Goal: Task Accomplishment & Management: Use online tool/utility

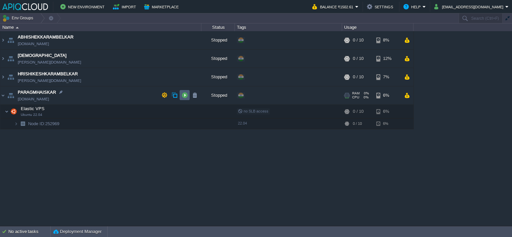
click at [186, 95] on button "button" at bounding box center [185, 95] width 6 height 6
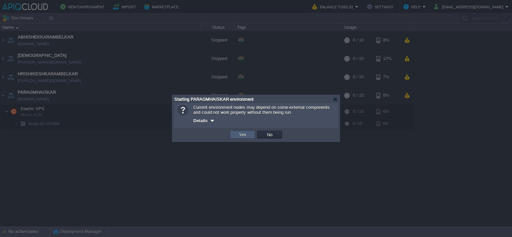
click at [246, 136] on button "Yes" at bounding box center [242, 135] width 11 height 6
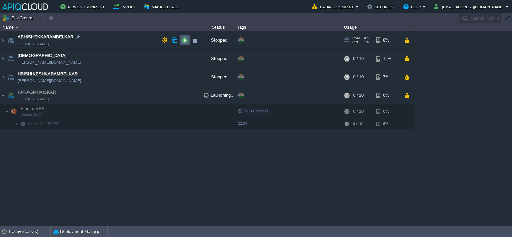
click at [184, 39] on button "button" at bounding box center [185, 40] width 6 height 6
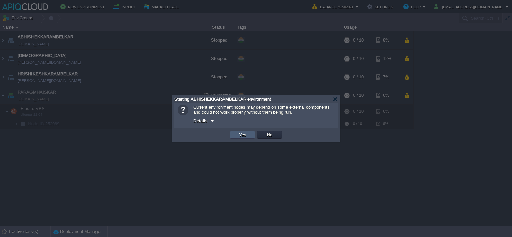
click at [248, 134] on td "Yes" at bounding box center [242, 135] width 25 height 8
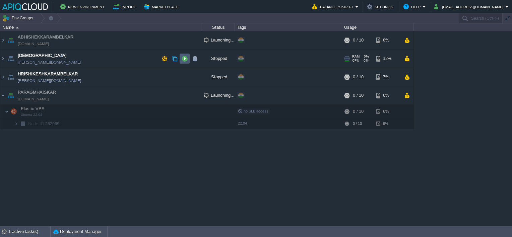
click at [186, 59] on button "button" at bounding box center [185, 59] width 6 height 6
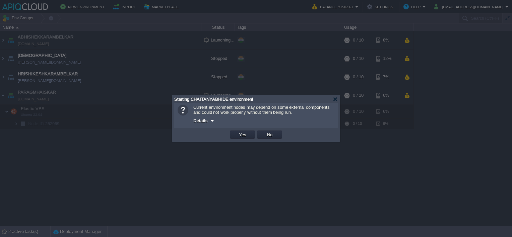
click at [243, 135] on button "Yes" at bounding box center [242, 135] width 11 height 6
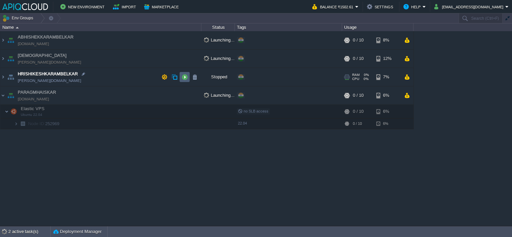
click at [184, 73] on td at bounding box center [185, 77] width 10 height 10
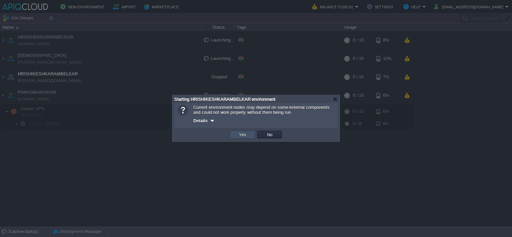
click at [244, 134] on button "Yes" at bounding box center [242, 135] width 11 height 6
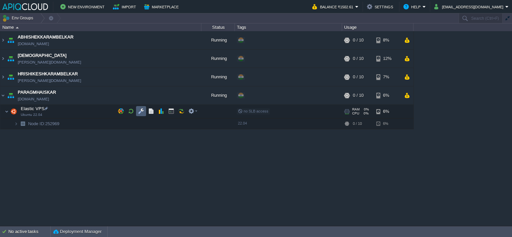
click at [139, 112] on button "button" at bounding box center [141, 111] width 6 height 6
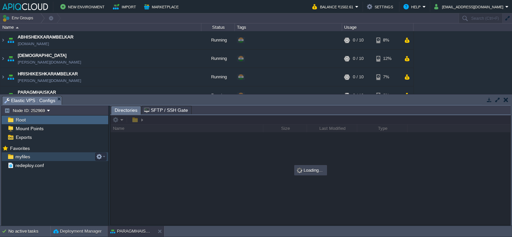
click at [25, 158] on span "myfiles" at bounding box center [22, 157] width 17 height 6
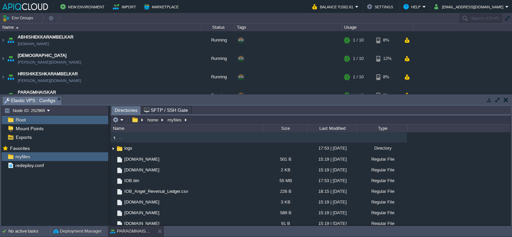
click at [507, 101] on button "button" at bounding box center [506, 100] width 5 height 6
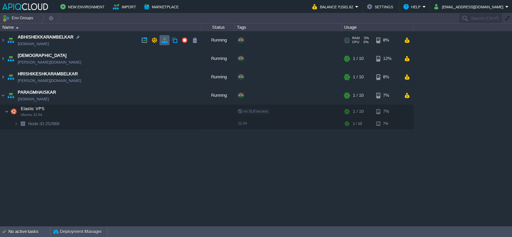
click at [166, 40] on button "button" at bounding box center [164, 40] width 6 height 6
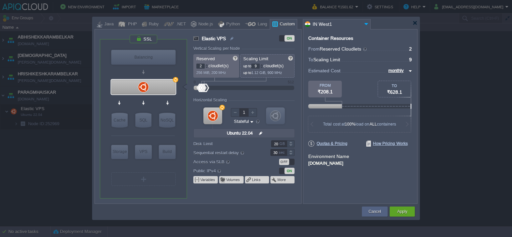
click at [263, 67] on div at bounding box center [261, 67] width 3 height 2
type input "8"
click at [263, 67] on div at bounding box center [261, 67] width 3 height 2
click at [206, 64] on div at bounding box center [206, 65] width 3 height 2
type input "4"
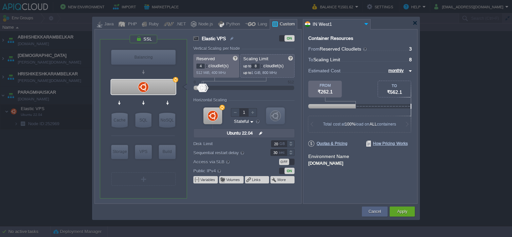
click at [206, 64] on div at bounding box center [206, 65] width 3 height 2
click at [393, 208] on div "Apply" at bounding box center [402, 212] width 25 height 10
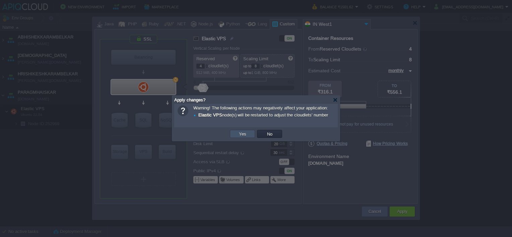
click at [240, 134] on button "Yes" at bounding box center [242, 134] width 11 height 6
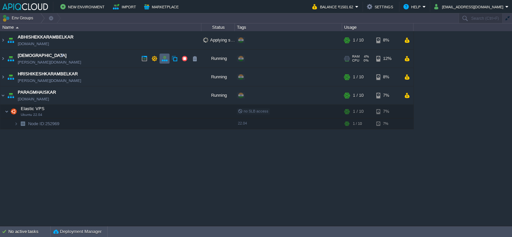
click at [163, 59] on button "button" at bounding box center [164, 59] width 6 height 6
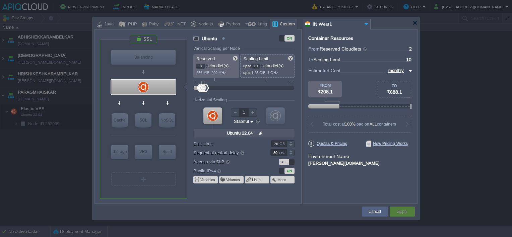
click at [206, 64] on div at bounding box center [206, 65] width 3 height 2
type input "4"
click at [206, 64] on div at bounding box center [206, 65] width 3 height 2
click at [263, 67] on div at bounding box center [261, 67] width 3 height 2
type input "8"
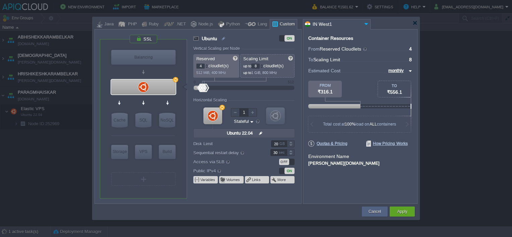
click at [263, 67] on div at bounding box center [261, 67] width 3 height 2
click at [395, 209] on div "Apply" at bounding box center [402, 212] width 15 height 10
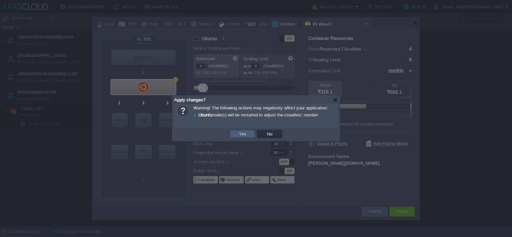
click at [237, 133] on button "Yes" at bounding box center [242, 134] width 11 height 6
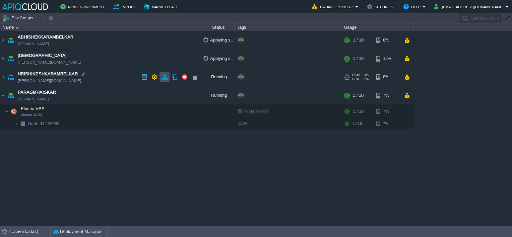
click at [162, 78] on button "button" at bounding box center [164, 77] width 6 height 6
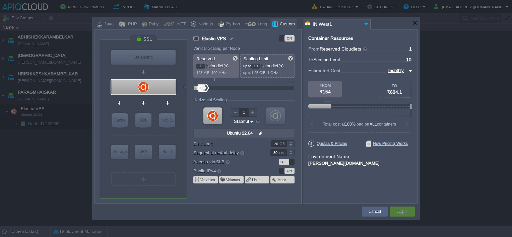
click at [207, 64] on div at bounding box center [206, 65] width 3 height 2
type input "4"
click at [207, 64] on div at bounding box center [206, 65] width 3 height 2
click at [263, 67] on div at bounding box center [261, 67] width 3 height 2
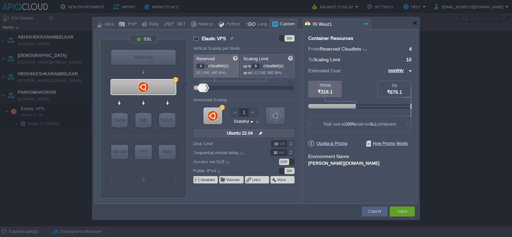
type input "8"
click at [263, 67] on div at bounding box center [261, 67] width 3 height 2
click at [402, 210] on button "Apply" at bounding box center [402, 211] width 10 height 7
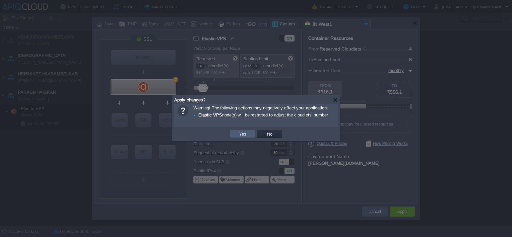
click at [252, 133] on td "Yes" at bounding box center [242, 134] width 25 height 8
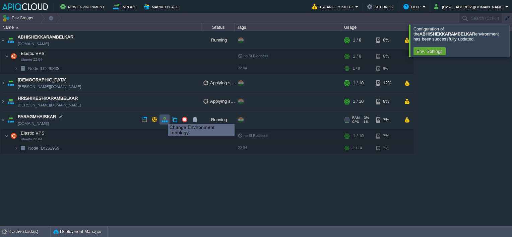
click at [163, 118] on button "button" at bounding box center [164, 120] width 6 height 6
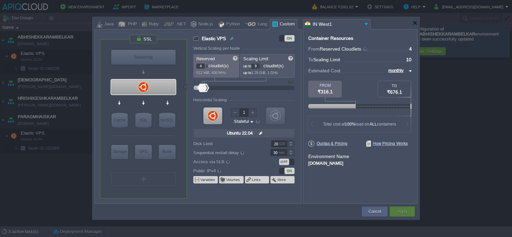
click at [263, 67] on div at bounding box center [261, 67] width 3 height 2
type input "8"
click at [263, 67] on div at bounding box center [261, 67] width 3 height 2
click at [403, 210] on button "Apply" at bounding box center [402, 211] width 10 height 7
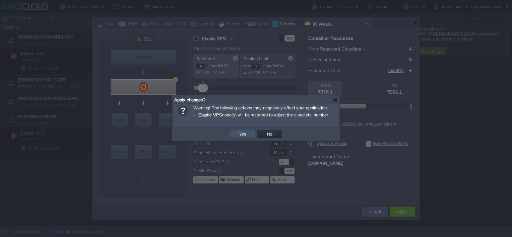
click at [244, 131] on button "Yes" at bounding box center [242, 134] width 11 height 6
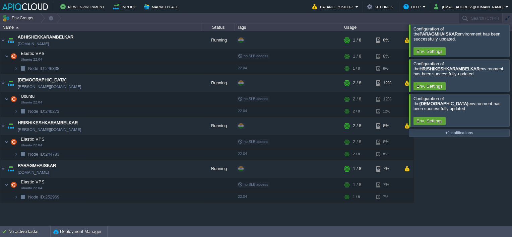
click at [512, 39] on div at bounding box center [520, 40] width 0 height 32
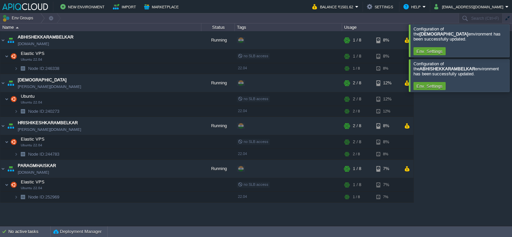
click at [512, 39] on div at bounding box center [520, 40] width 0 height 32
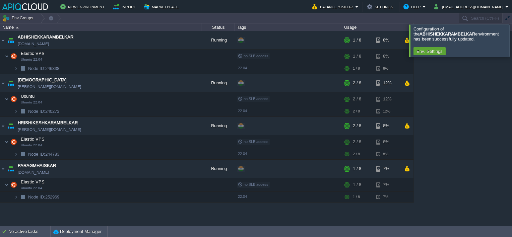
click at [512, 39] on div at bounding box center [520, 40] width 0 height 32
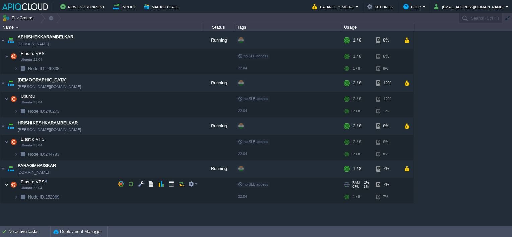
click at [5, 184] on img at bounding box center [7, 184] width 4 height 13
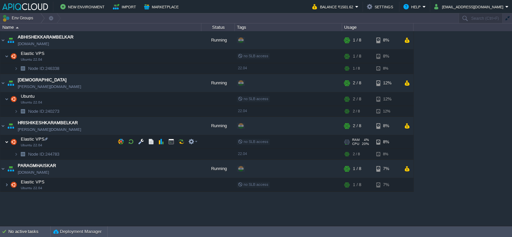
click at [5, 141] on img at bounding box center [7, 141] width 4 height 13
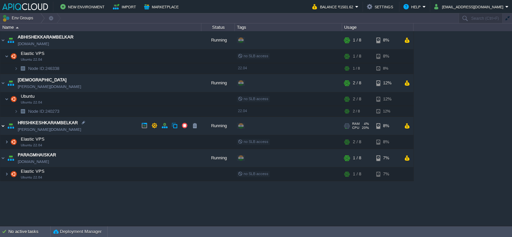
click at [2, 126] on img at bounding box center [2, 126] width 5 height 18
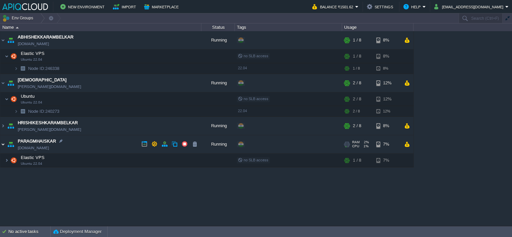
click at [3, 142] on img at bounding box center [2, 144] width 5 height 18
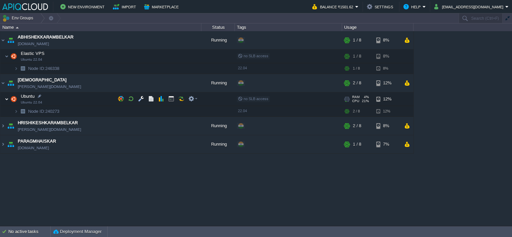
click at [7, 99] on img at bounding box center [7, 98] width 4 height 13
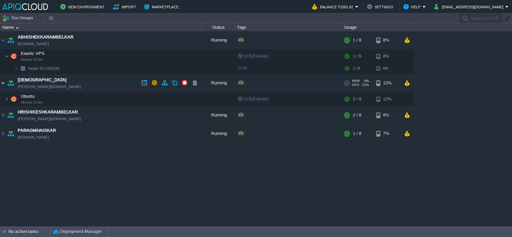
click at [2, 82] on img at bounding box center [2, 83] width 5 height 18
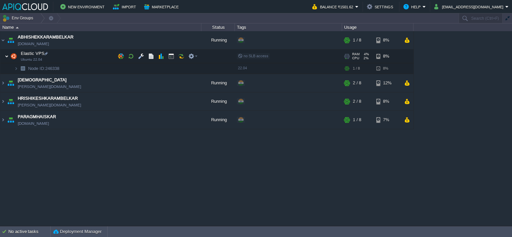
click at [5, 55] on img at bounding box center [7, 56] width 4 height 13
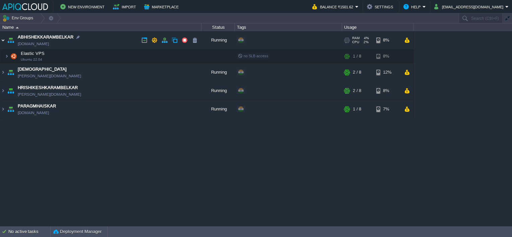
click at [3, 40] on img at bounding box center [2, 40] width 5 height 18
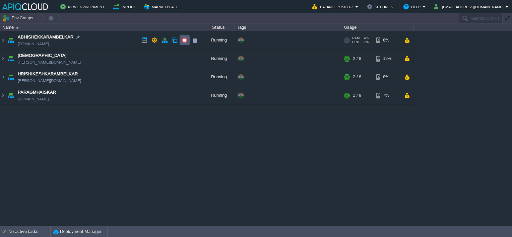
click at [184, 39] on button "button" at bounding box center [185, 40] width 6 height 6
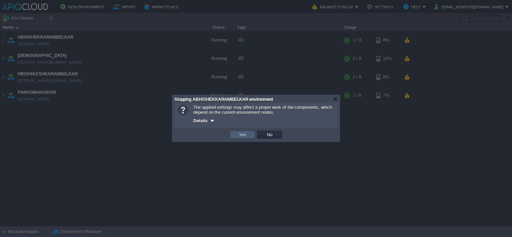
click at [246, 135] on button "Yes" at bounding box center [242, 135] width 11 height 6
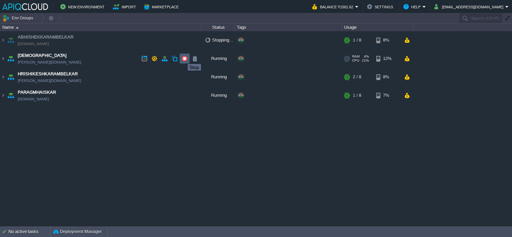
click at [185, 58] on button "button" at bounding box center [185, 59] width 6 height 6
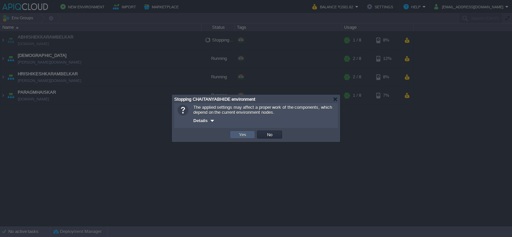
click at [241, 134] on button "Yes" at bounding box center [242, 135] width 11 height 6
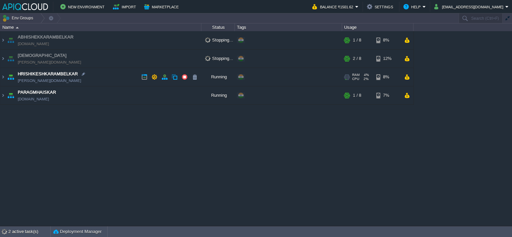
click at [101, 78] on td "HRISHIKESHKARAMBELKAR [PERSON_NAME][DOMAIN_NAME]" at bounding box center [100, 77] width 201 height 18
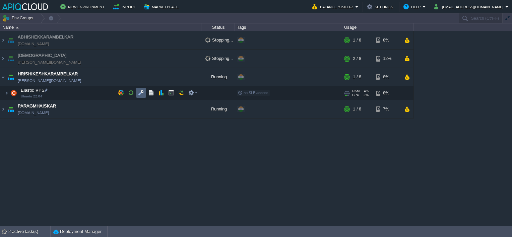
click at [142, 91] on button "button" at bounding box center [141, 93] width 6 height 6
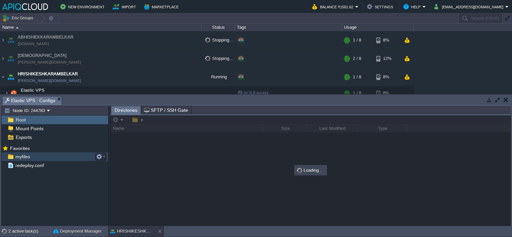
click at [19, 157] on span "myfiles" at bounding box center [22, 157] width 17 height 6
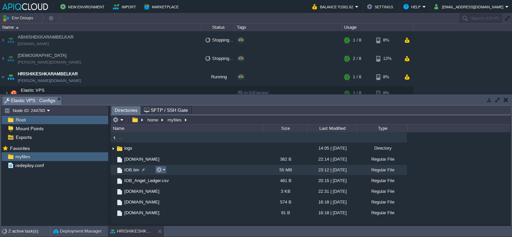
click at [164, 171] on em at bounding box center [160, 170] width 9 height 6
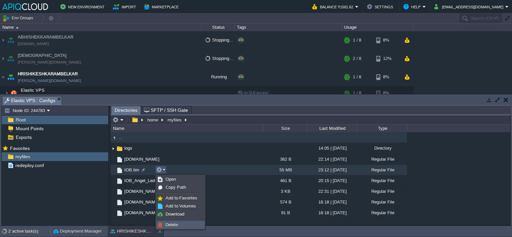
click at [179, 224] on link "Delete" at bounding box center [180, 224] width 48 height 7
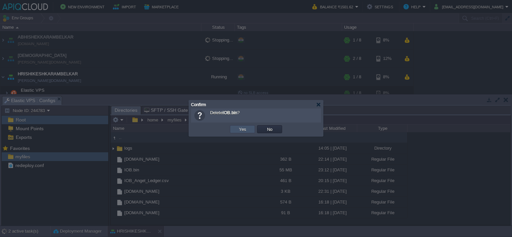
click at [247, 131] on button "Yes" at bounding box center [242, 129] width 11 height 6
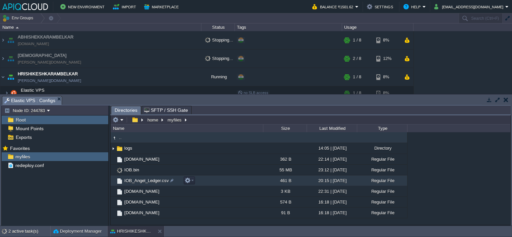
click at [144, 180] on span "IOB_Angel_Ledger.csv" at bounding box center [146, 181] width 47 height 6
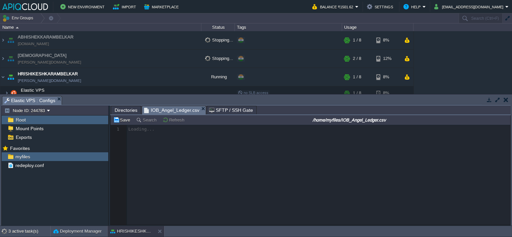
click at [121, 110] on span "Directories" at bounding box center [126, 110] width 23 height 8
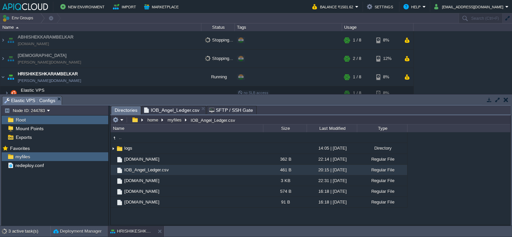
click at [173, 111] on span "IOB_Angel_Ledger.csv" at bounding box center [171, 110] width 55 height 8
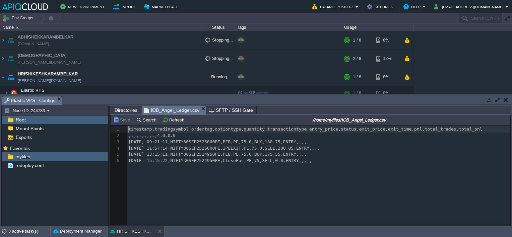
scroll to position [2, 0]
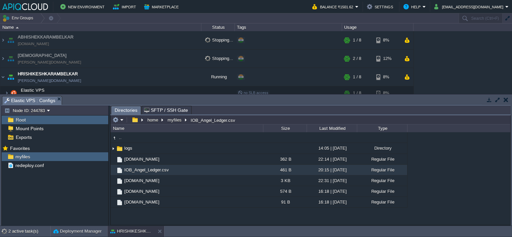
click at [507, 99] on button "button" at bounding box center [506, 100] width 5 height 6
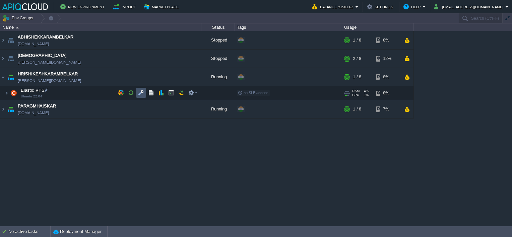
click at [141, 91] on button "button" at bounding box center [141, 93] width 6 height 6
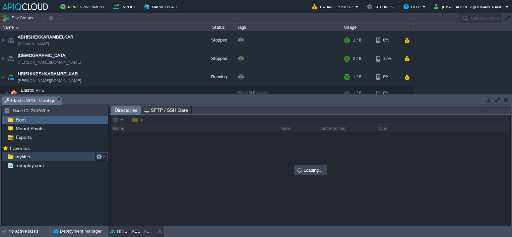
click at [18, 154] on span "myfiles" at bounding box center [22, 157] width 17 height 6
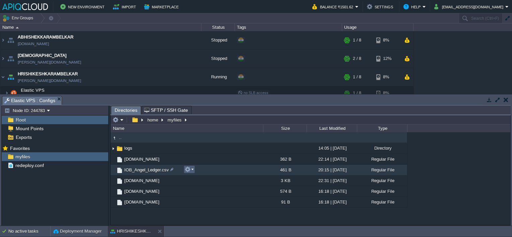
click at [190, 168] on button "button" at bounding box center [188, 170] width 6 height 6
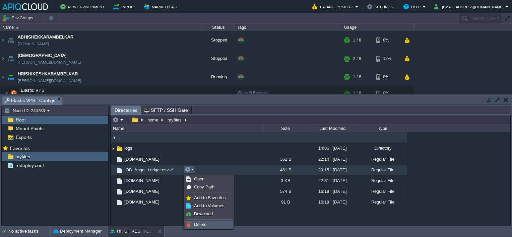
click at [203, 224] on span "Delete" at bounding box center [200, 224] width 12 height 5
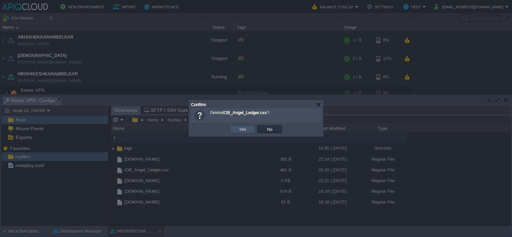
click at [237, 127] on button "Yes" at bounding box center [242, 129] width 11 height 6
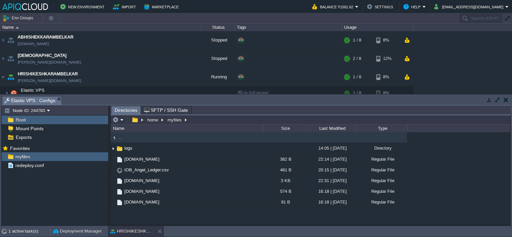
click at [504, 97] on button "button" at bounding box center [506, 100] width 5 height 6
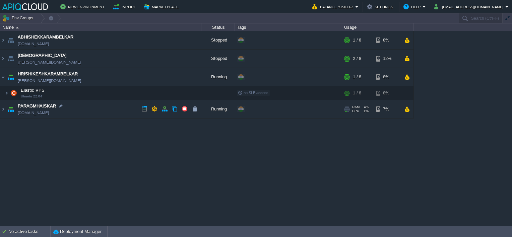
click at [116, 109] on td "PARAGMHAISKAR [DOMAIN_NAME]" at bounding box center [100, 109] width 201 height 18
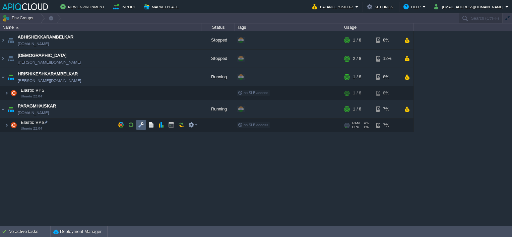
click at [141, 123] on button "button" at bounding box center [141, 125] width 6 height 6
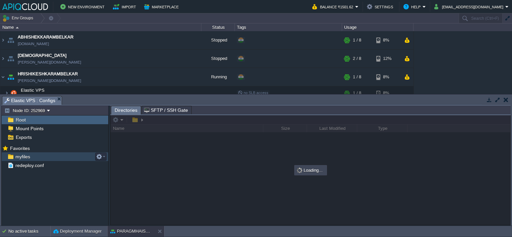
click at [23, 157] on span "myfiles" at bounding box center [22, 157] width 17 height 6
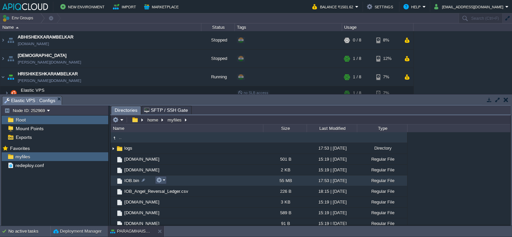
click at [162, 179] on button "button" at bounding box center [159, 180] width 6 height 6
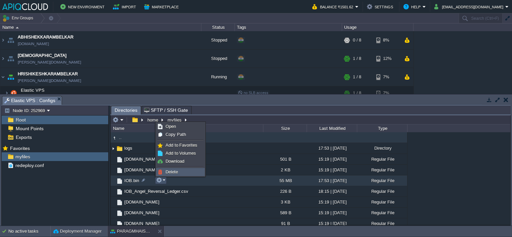
click at [166, 173] on span "Delete" at bounding box center [172, 172] width 12 height 5
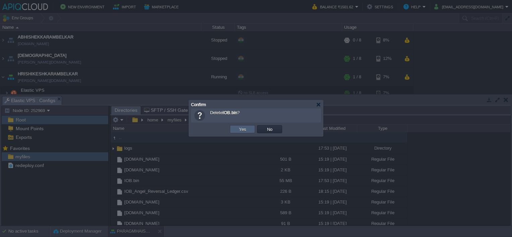
click at [238, 129] on button "Yes" at bounding box center [242, 129] width 11 height 6
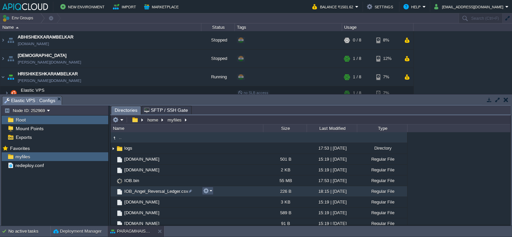
click at [205, 192] on button "button" at bounding box center [206, 191] width 6 height 6
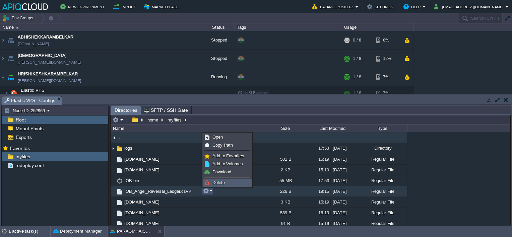
click at [213, 182] on span "Delete" at bounding box center [218, 182] width 12 height 5
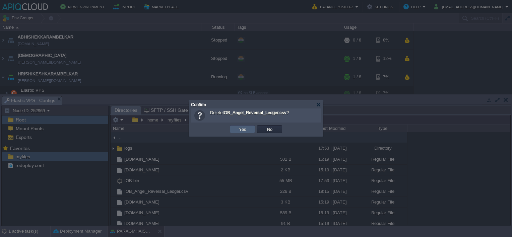
click at [236, 131] on td "Yes" at bounding box center [242, 129] width 25 height 8
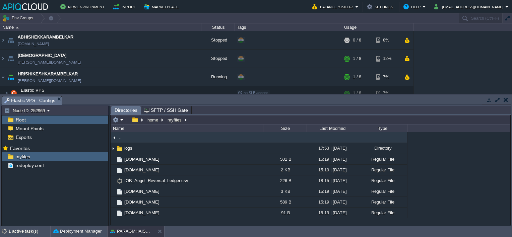
click at [508, 99] on button "button" at bounding box center [506, 100] width 5 height 6
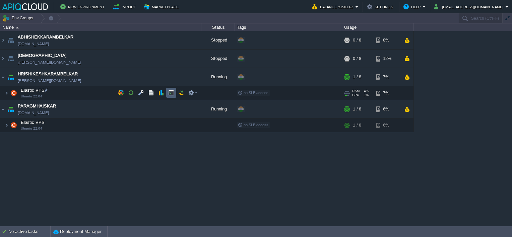
click at [170, 91] on button "button" at bounding box center [171, 93] width 6 height 6
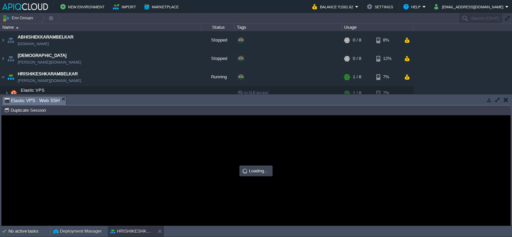
scroll to position [0, 0]
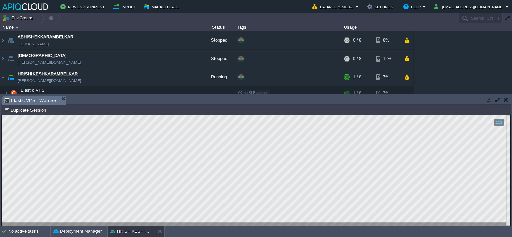
click at [505, 99] on button "button" at bounding box center [506, 100] width 5 height 6
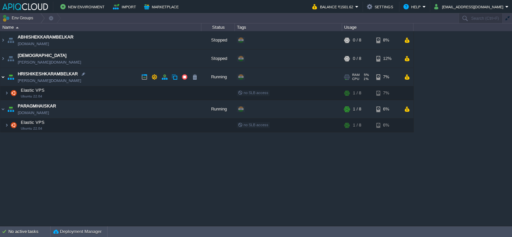
drag, startPoint x: 1, startPoint y: 78, endPoint x: 7, endPoint y: 79, distance: 5.9
click at [1, 78] on img at bounding box center [2, 77] width 5 height 18
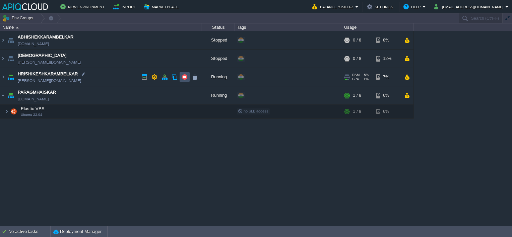
click at [184, 75] on button "button" at bounding box center [185, 77] width 6 height 6
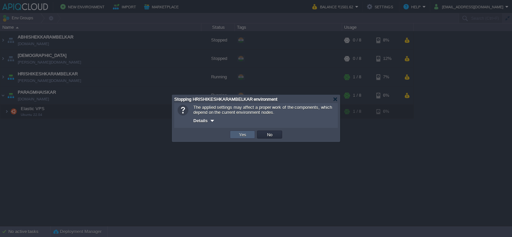
click at [233, 134] on td "Yes" at bounding box center [242, 135] width 25 height 8
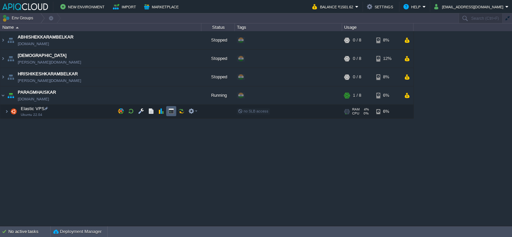
click at [171, 110] on button "button" at bounding box center [171, 111] width 6 height 6
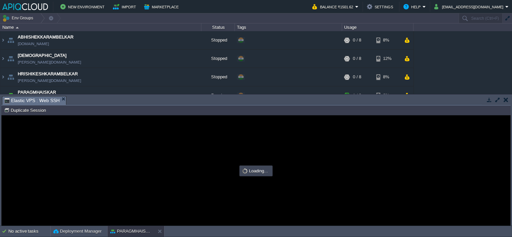
type input "#000000"
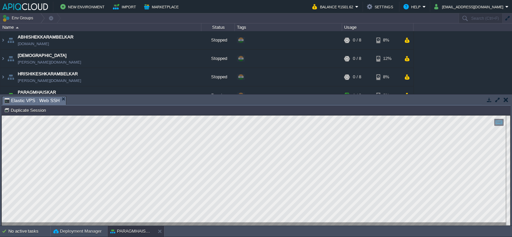
click at [504, 99] on button "button" at bounding box center [506, 100] width 5 height 6
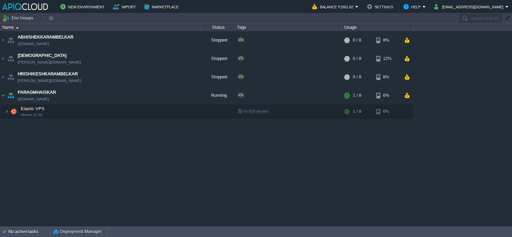
click at [123, 152] on div "ABHISHEKKARAMBELKAR [DOMAIN_NAME] Stopped + Add to Env Group RAM 0% CPU 0% 0 / …" at bounding box center [256, 128] width 512 height 195
click at [183, 94] on button "button" at bounding box center [185, 95] width 6 height 6
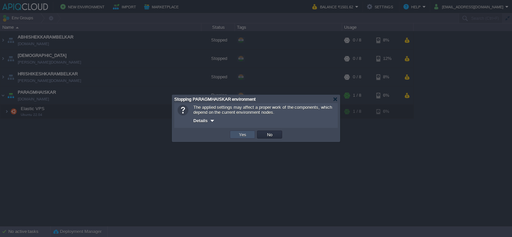
click at [245, 132] on button "Yes" at bounding box center [242, 135] width 11 height 6
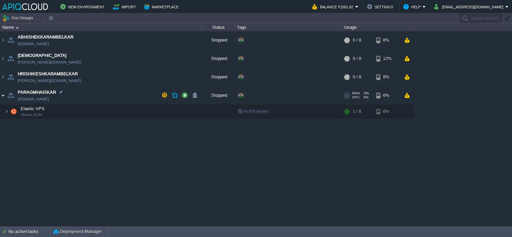
click at [3, 96] on img at bounding box center [2, 95] width 5 height 18
